Goal: Transaction & Acquisition: Book appointment/travel/reservation

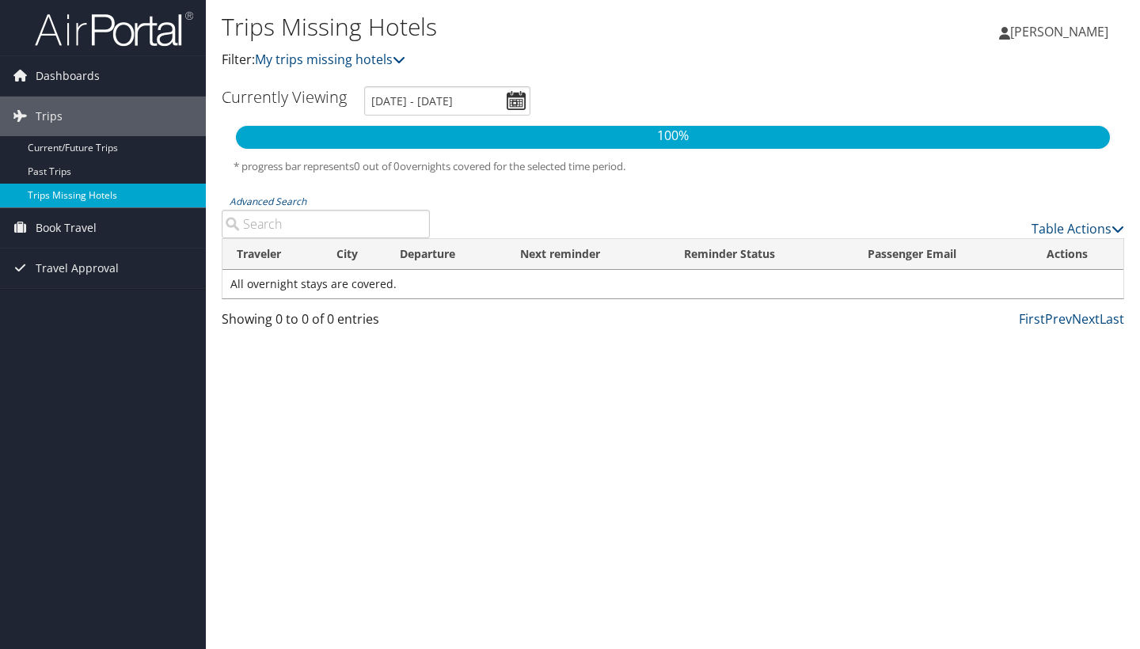
click at [56, 189] on link "Trips Missing Hotels" at bounding box center [103, 196] width 206 height 24
click at [45, 170] on link "Past Trips" at bounding box center [103, 172] width 206 height 24
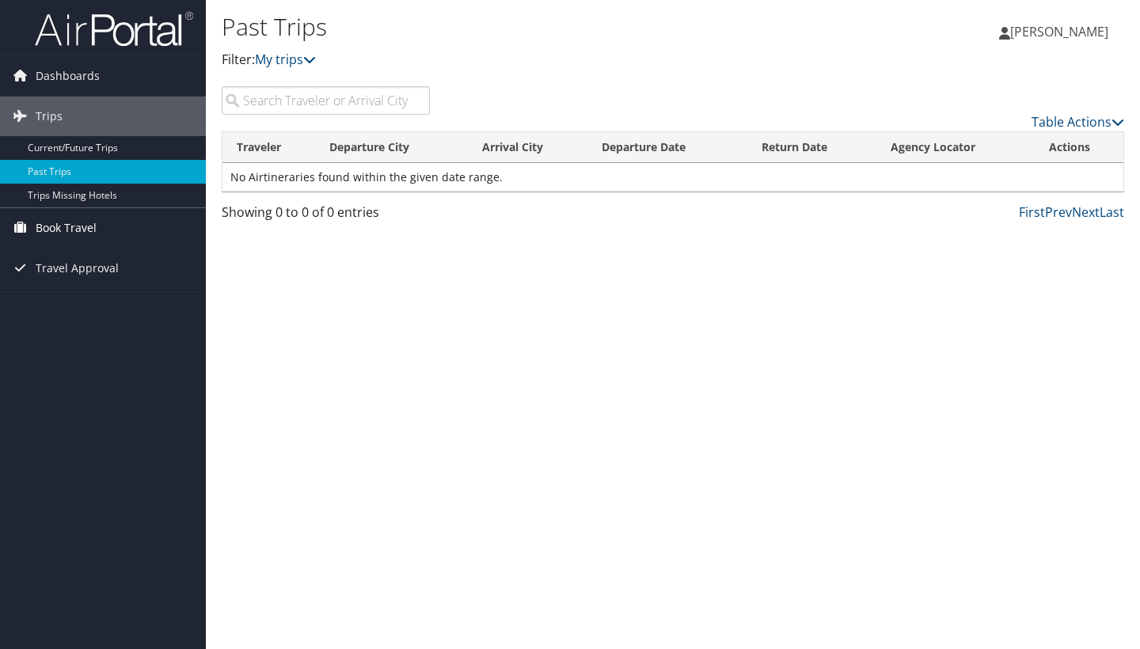
click at [49, 236] on span "Book Travel" at bounding box center [66, 228] width 61 height 40
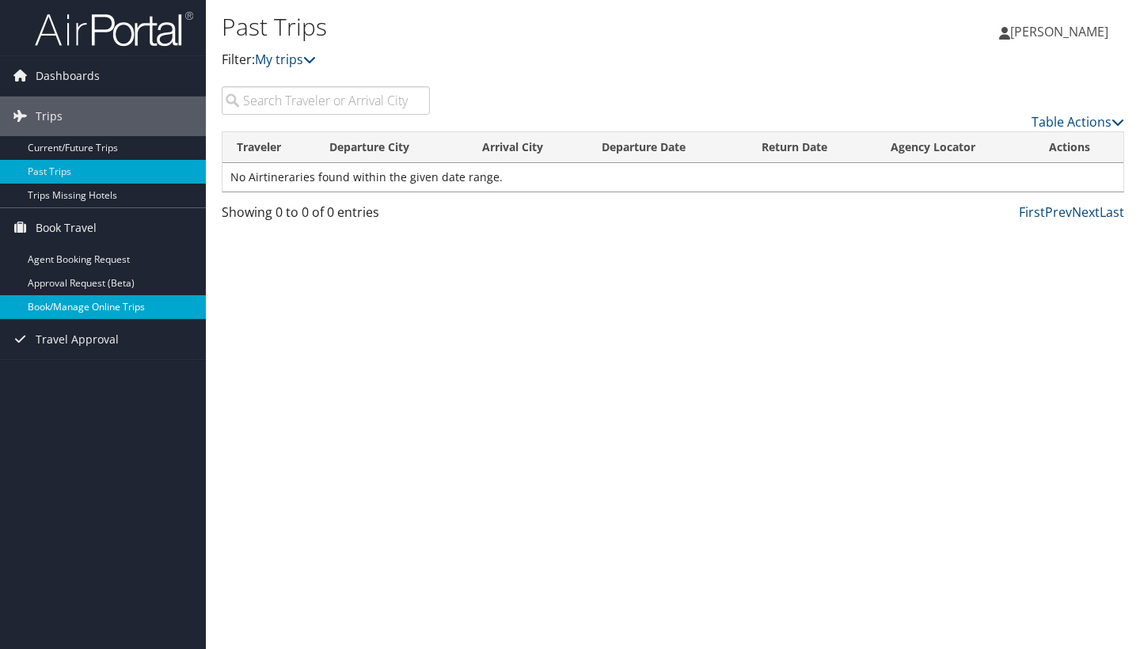
click at [74, 307] on link "Book/Manage Online Trips" at bounding box center [103, 307] width 206 height 24
